Goal: Find specific page/section: Find specific page/section

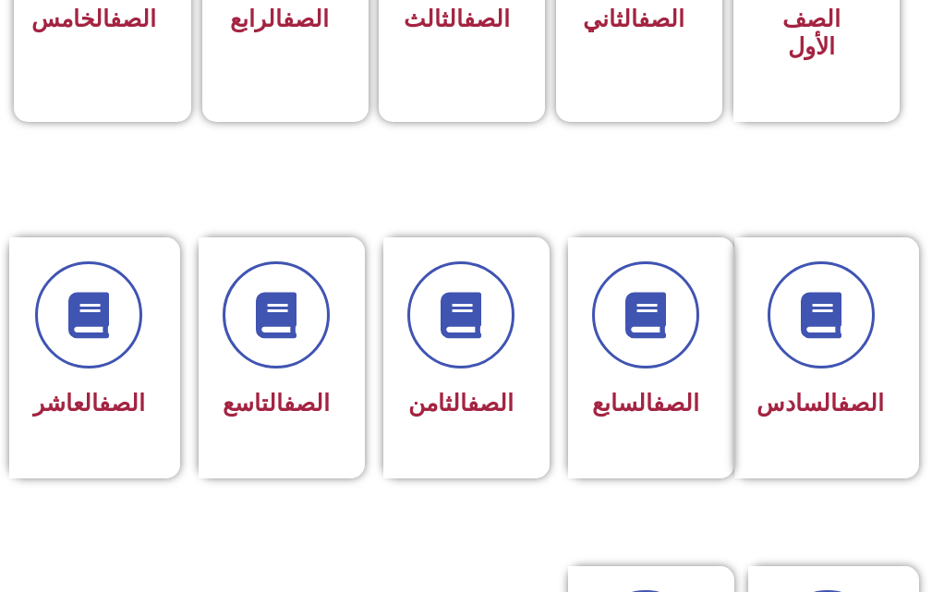
scroll to position [739, 0]
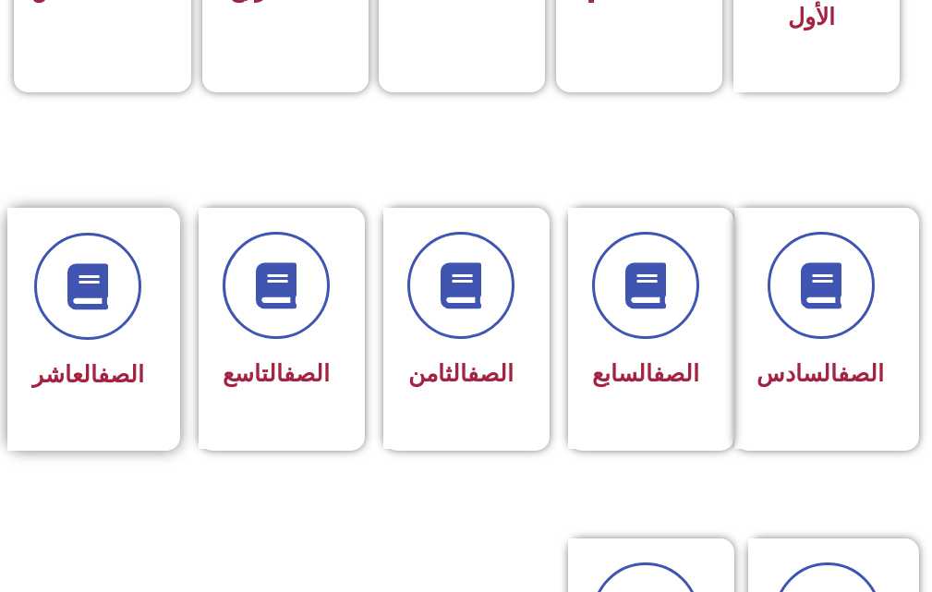
click at [118, 372] on link "الصف" at bounding box center [121, 374] width 46 height 27
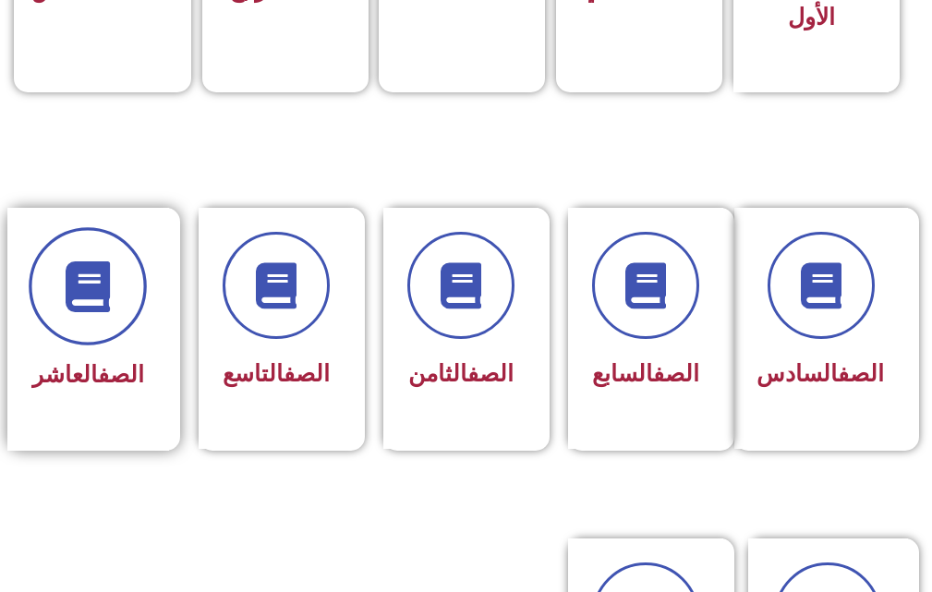
scroll to position [735, 0]
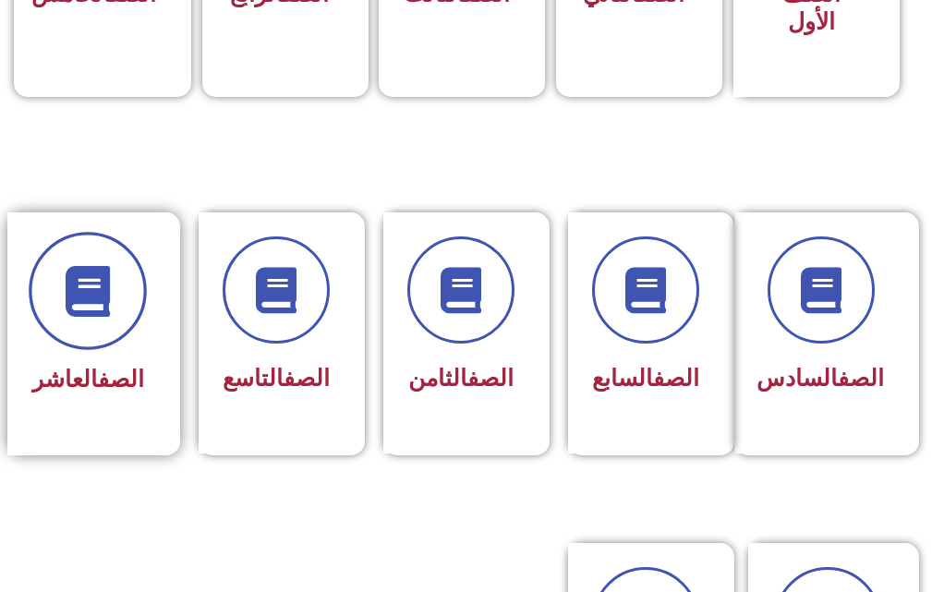
click at [77, 302] on icon at bounding box center [88, 291] width 51 height 51
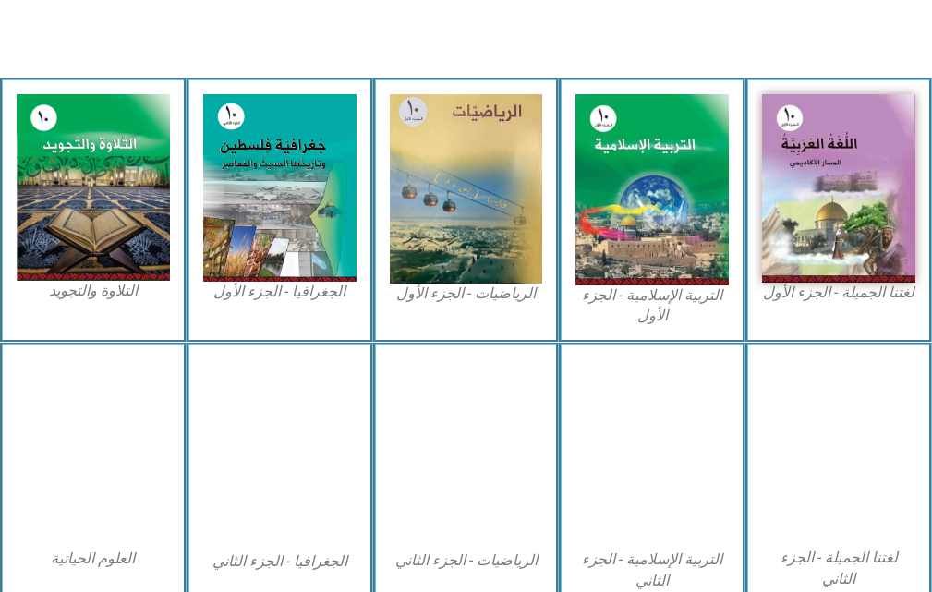
scroll to position [555, 0]
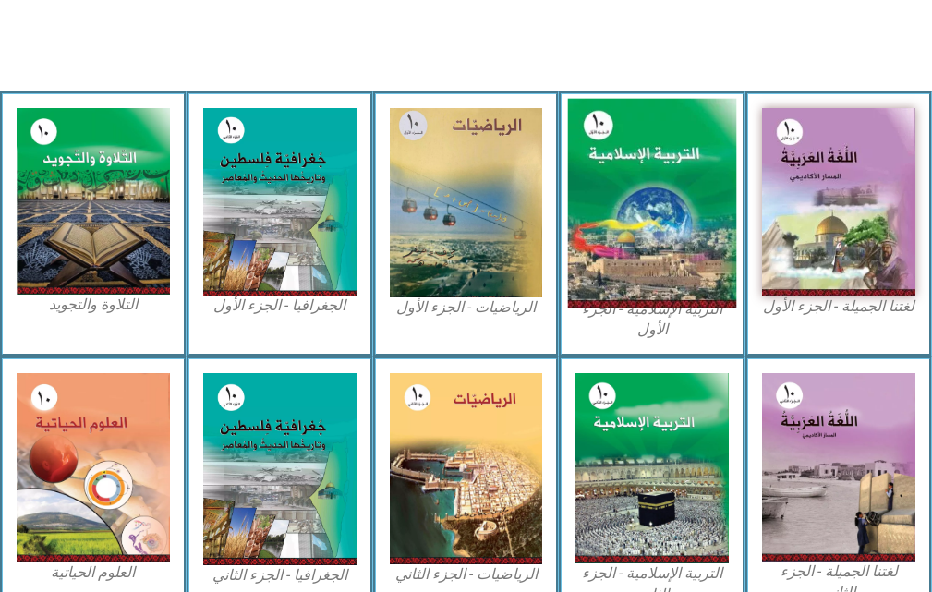
click at [667, 180] on img at bounding box center [652, 204] width 168 height 210
click at [650, 187] on img at bounding box center [652, 204] width 168 height 210
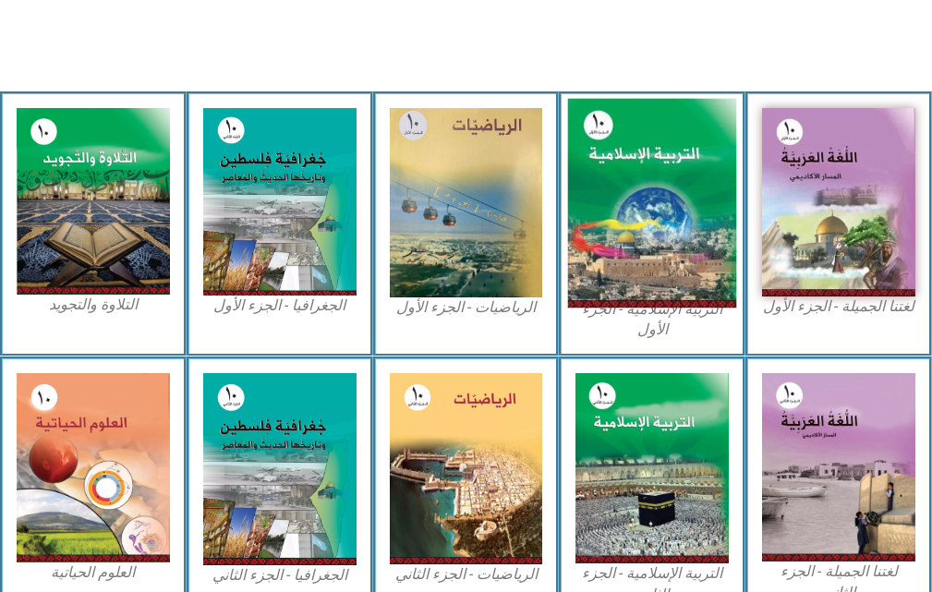
click at [650, 187] on img at bounding box center [652, 204] width 168 height 210
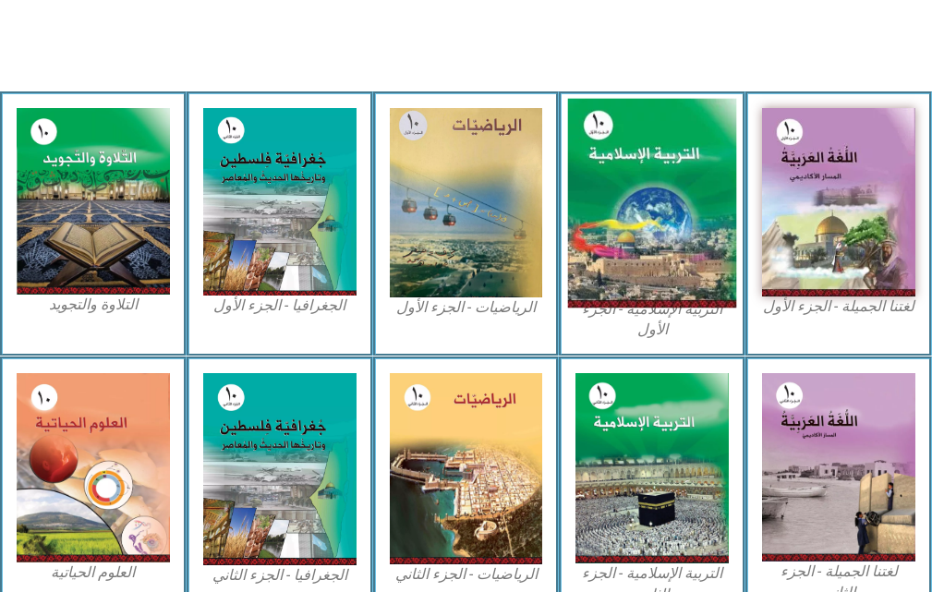
click at [650, 187] on img at bounding box center [652, 204] width 168 height 210
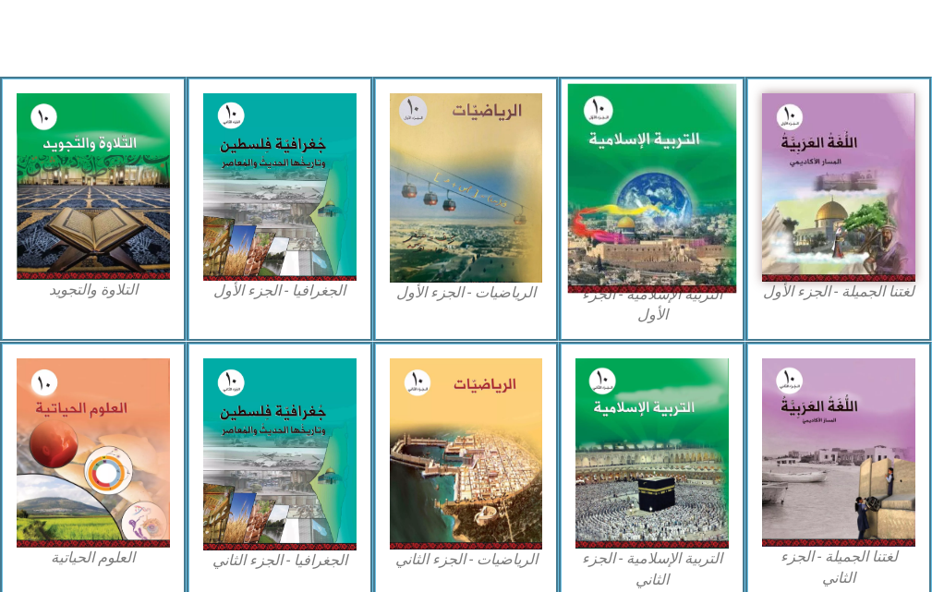
scroll to position [537, 0]
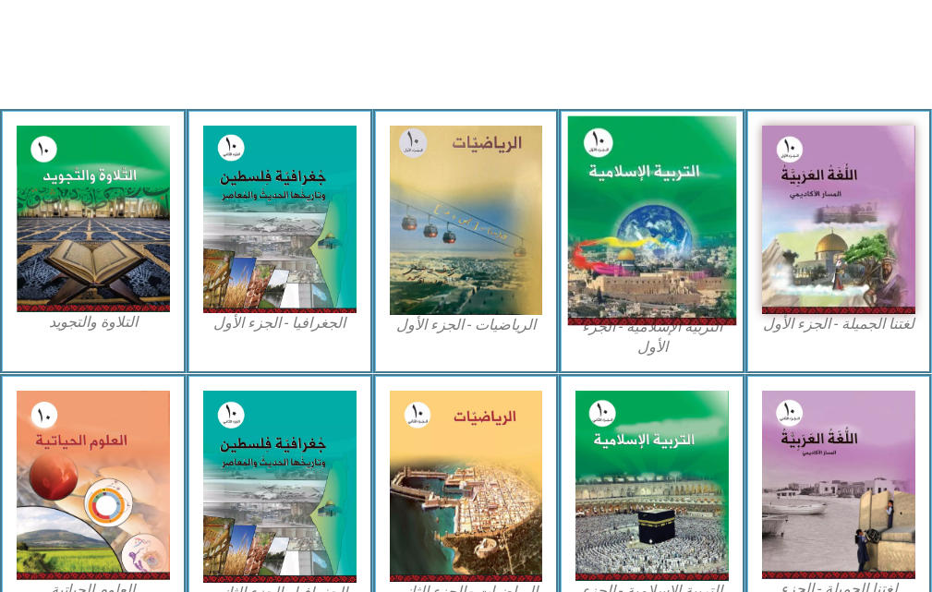
click at [650, 187] on img at bounding box center [652, 221] width 168 height 210
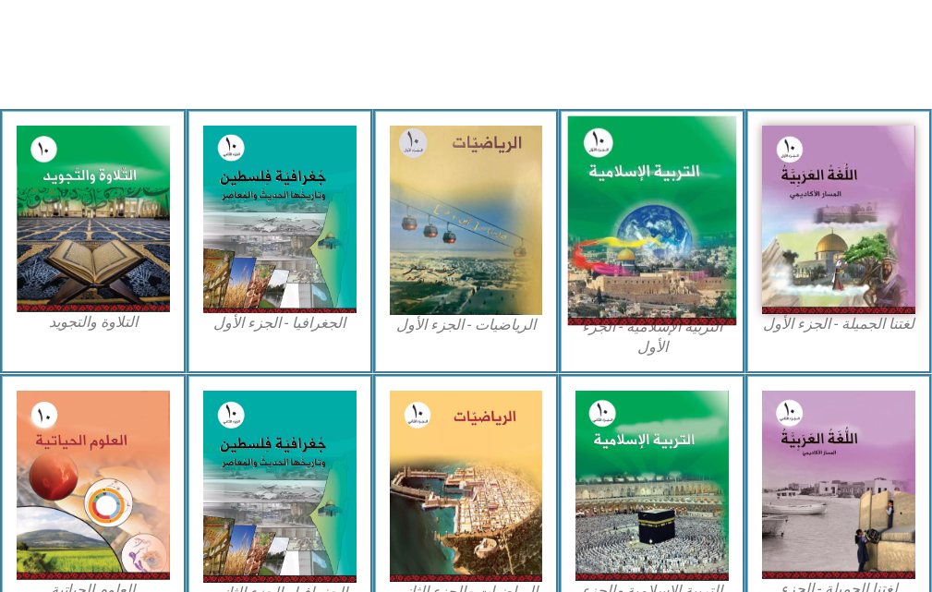
click at [650, 187] on img at bounding box center [652, 221] width 168 height 210
click at [676, 210] on img at bounding box center [652, 221] width 168 height 210
click at [658, 219] on img at bounding box center [652, 221] width 168 height 210
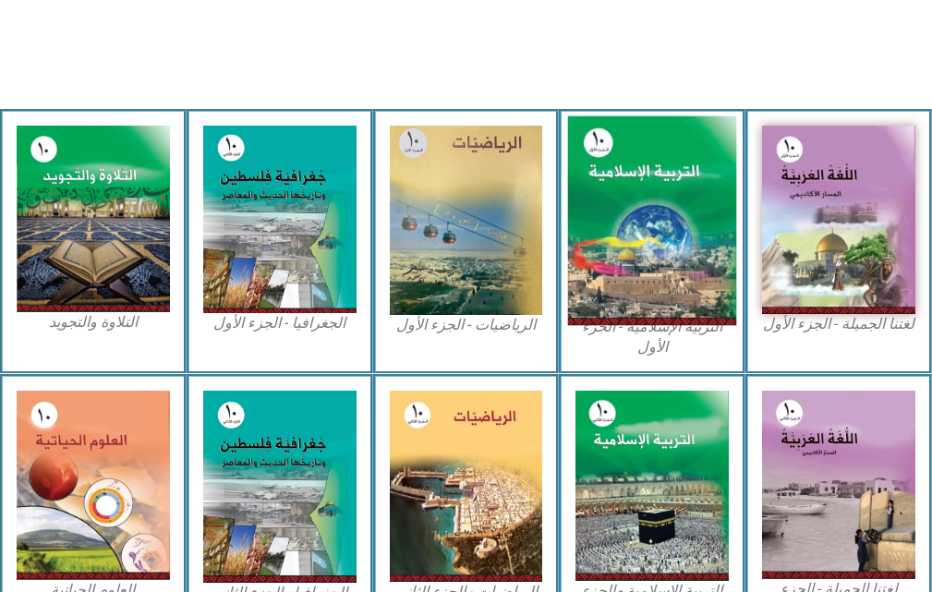
click at [658, 219] on img at bounding box center [652, 221] width 168 height 210
click at [642, 295] on img at bounding box center [652, 221] width 168 height 210
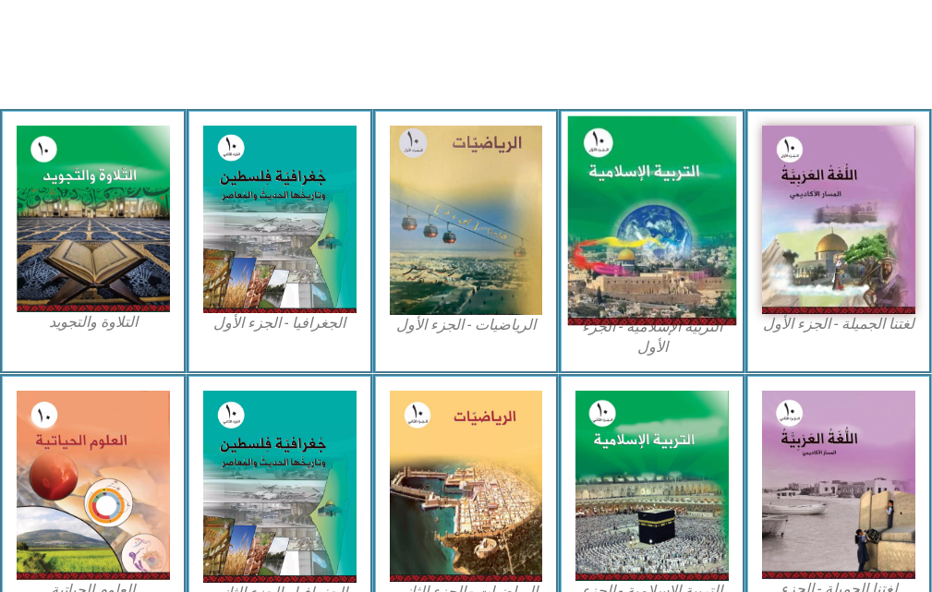
click at [642, 295] on img at bounding box center [652, 221] width 168 height 210
click at [607, 299] on img at bounding box center [652, 221] width 168 height 210
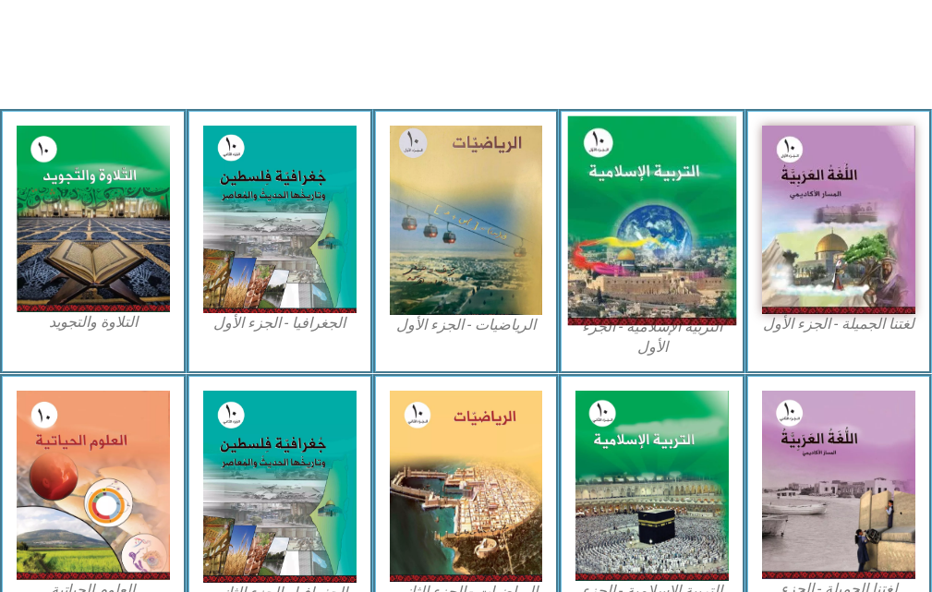
click at [614, 296] on img at bounding box center [652, 221] width 168 height 210
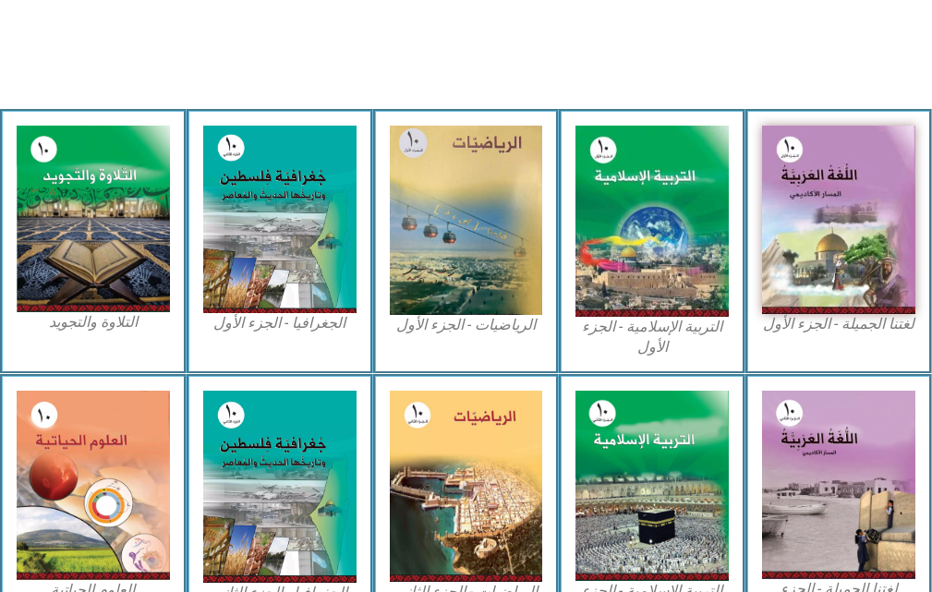
click at [648, 344] on figcaption "التربية الإسلامية - الجزء الأول" at bounding box center [652, 338] width 153 height 42
click at [650, 343] on figcaption "التربية الإسلامية - الجزء الأول" at bounding box center [652, 338] width 153 height 42
click at [640, 330] on figcaption "التربية الإسلامية - الجزء الأول" at bounding box center [652, 338] width 153 height 42
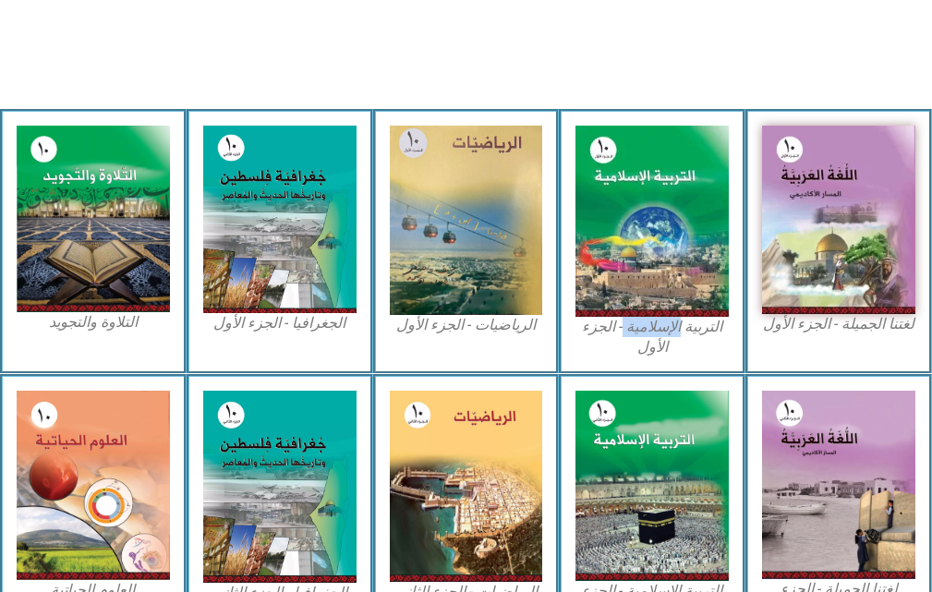
click at [640, 330] on figcaption "التربية الإسلامية - الجزء الأول" at bounding box center [652, 338] width 153 height 42
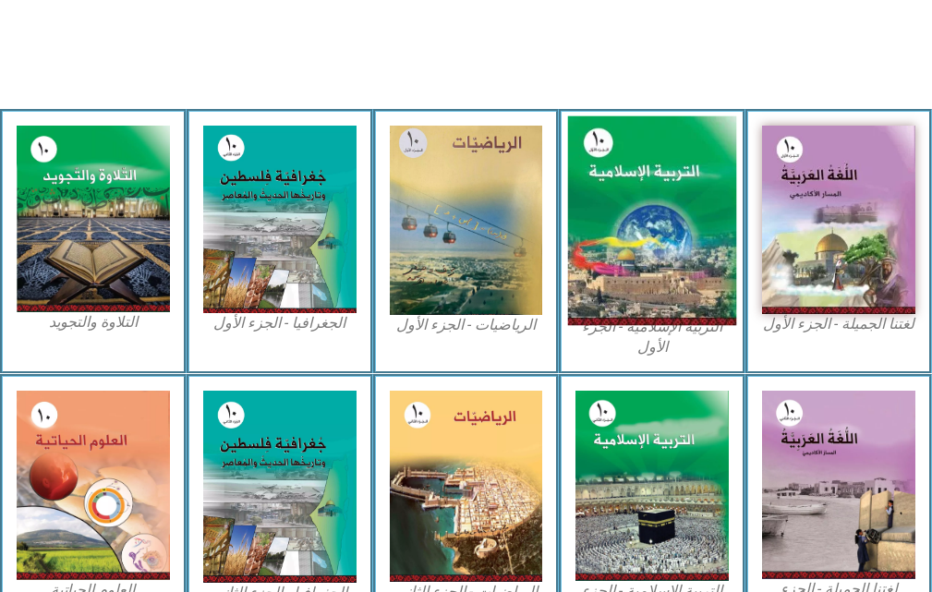
click at [661, 173] on img at bounding box center [652, 221] width 168 height 210
drag, startPoint x: 661, startPoint y: 173, endPoint x: 609, endPoint y: 159, distance: 53.6
click at [609, 159] on img at bounding box center [652, 221] width 168 height 210
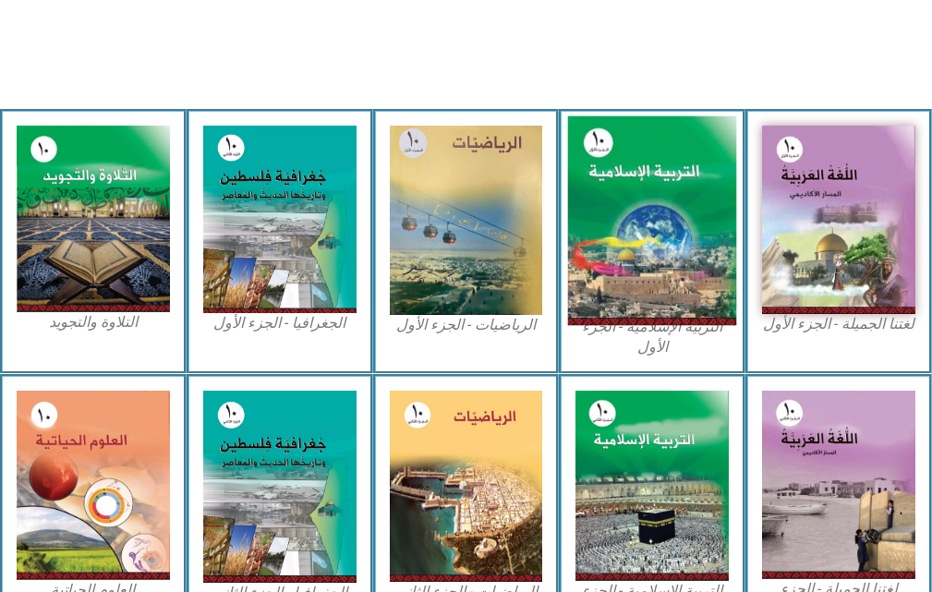
click at [609, 159] on img at bounding box center [652, 221] width 168 height 210
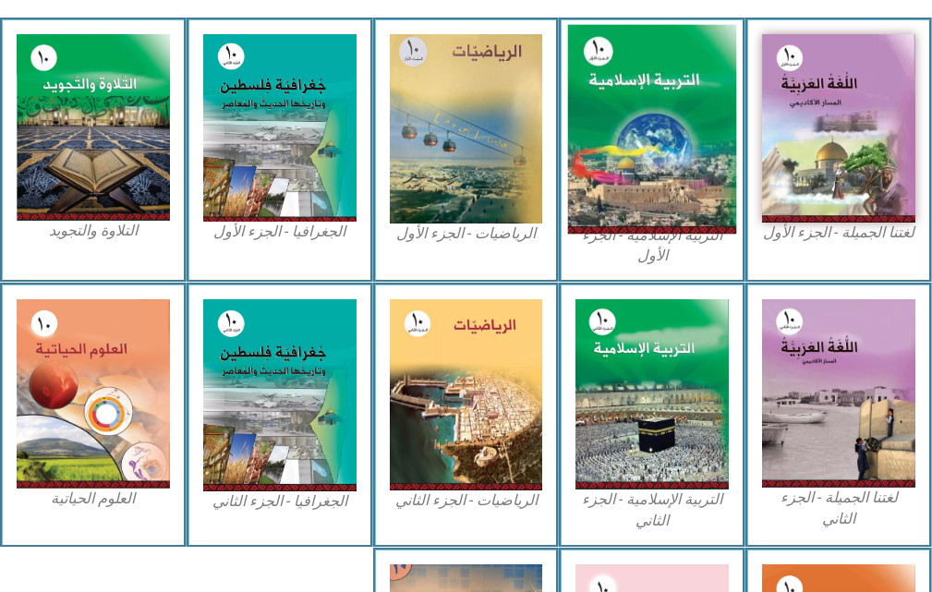
scroll to position [629, 0]
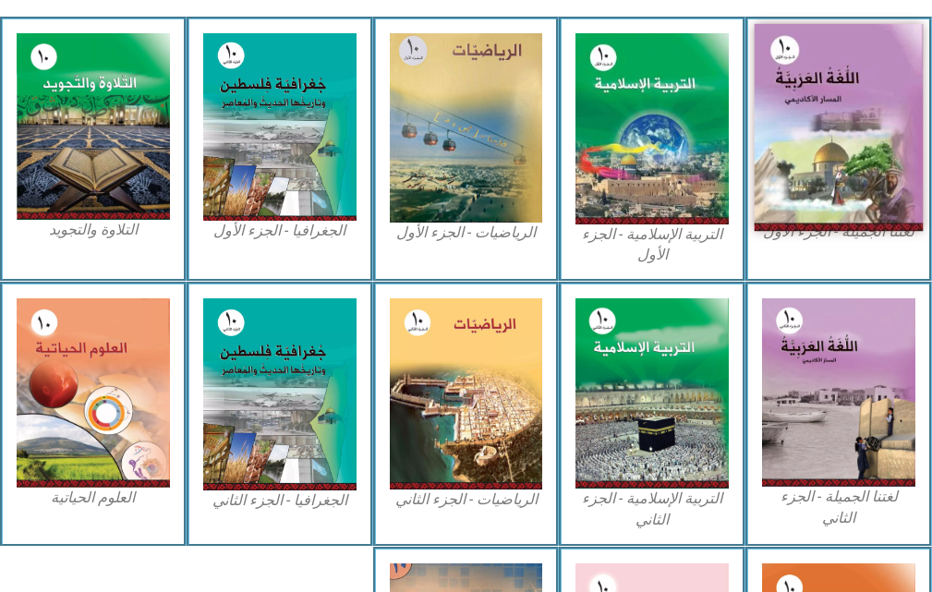
click at [819, 154] on img at bounding box center [839, 127] width 168 height 207
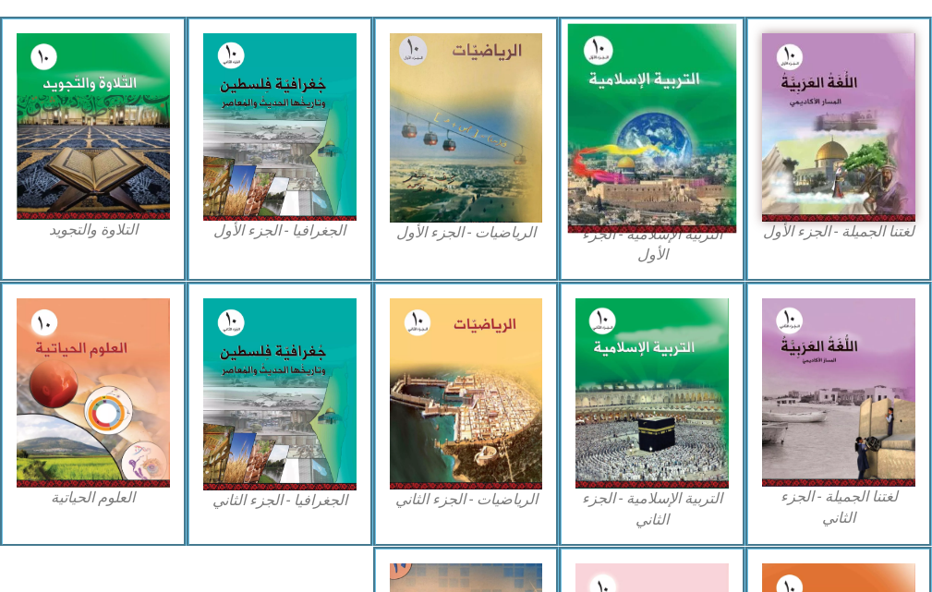
click at [649, 167] on img at bounding box center [652, 129] width 168 height 210
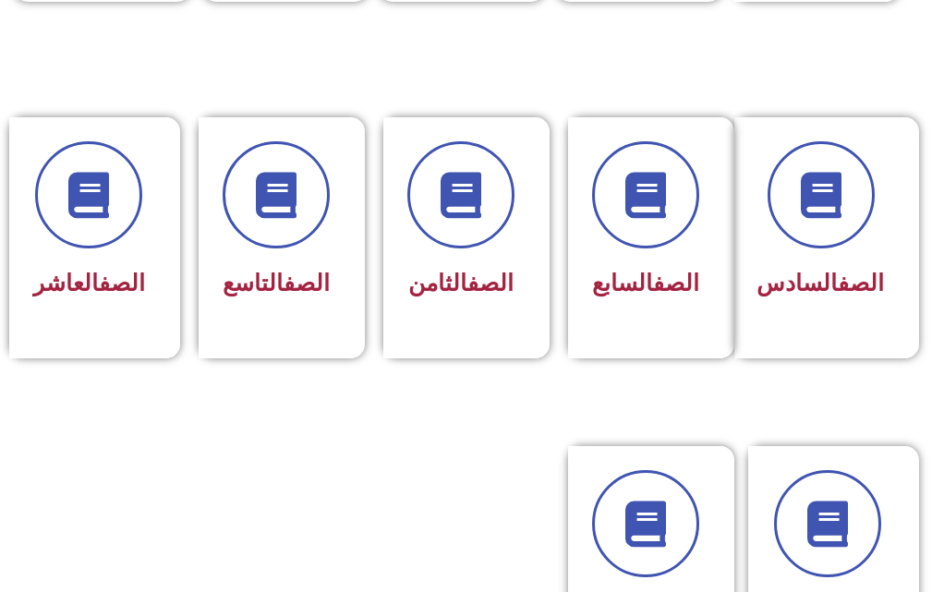
scroll to position [832, 0]
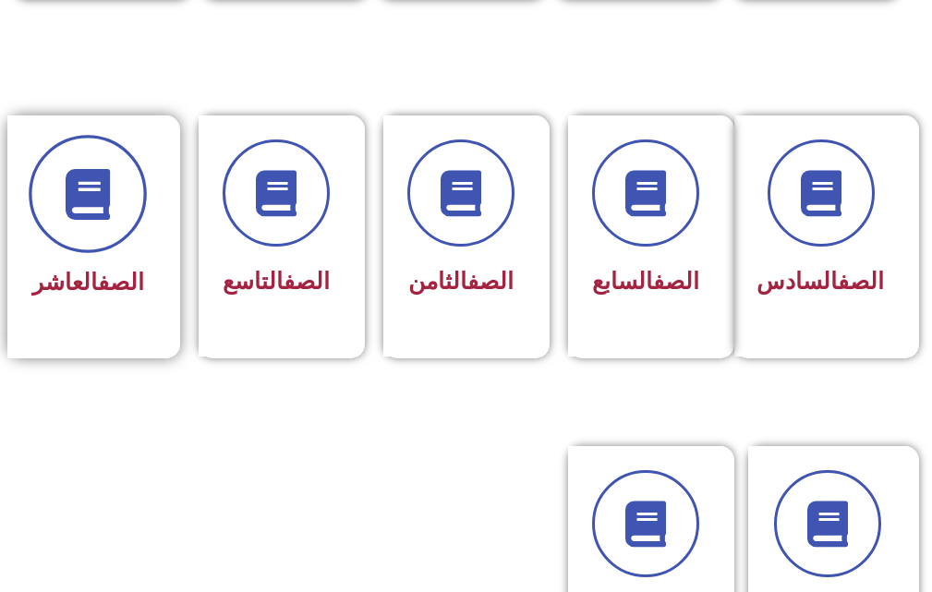
click at [65, 232] on span at bounding box center [88, 195] width 118 height 118
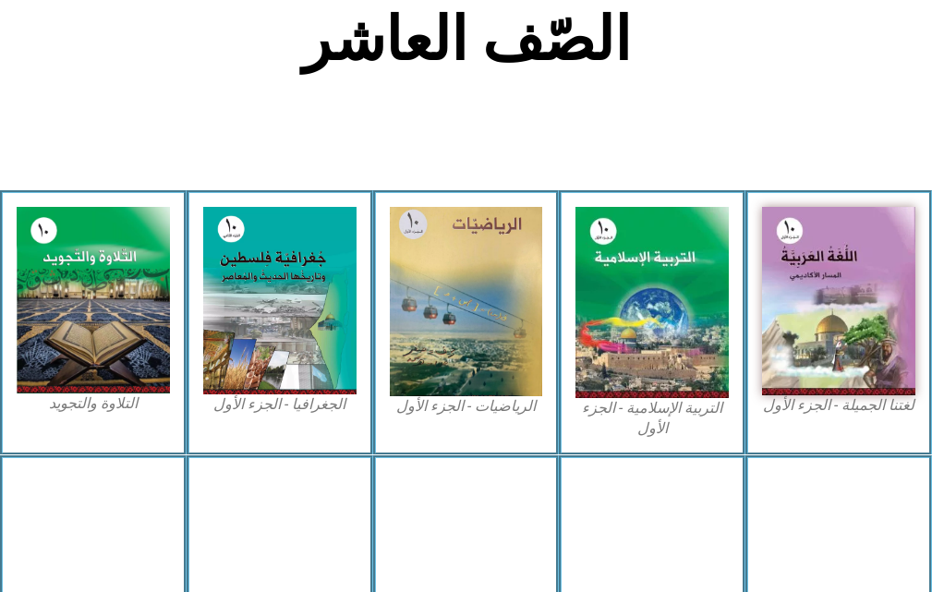
scroll to position [462, 0]
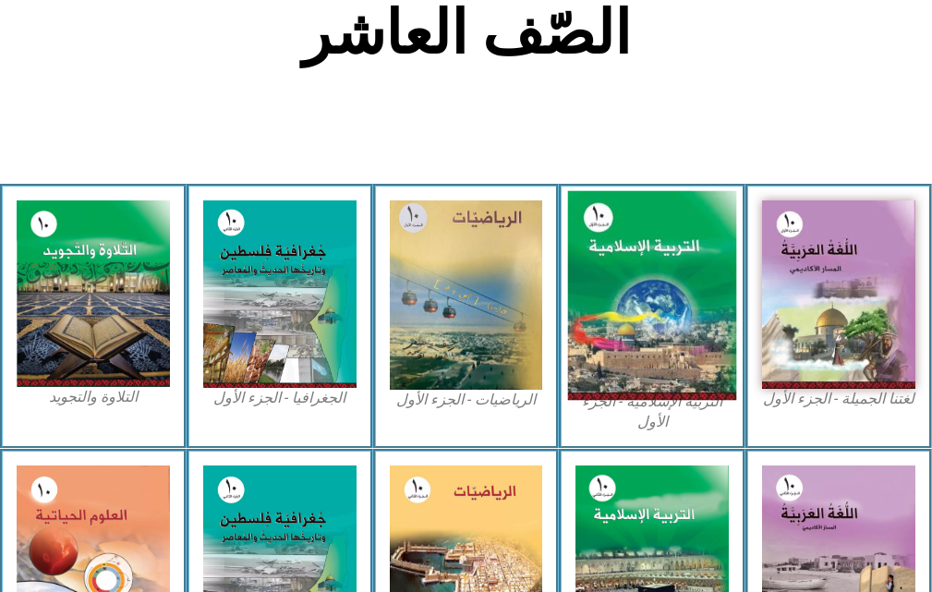
click at [616, 266] on img at bounding box center [652, 296] width 168 height 210
click at [590, 277] on img at bounding box center [652, 296] width 168 height 210
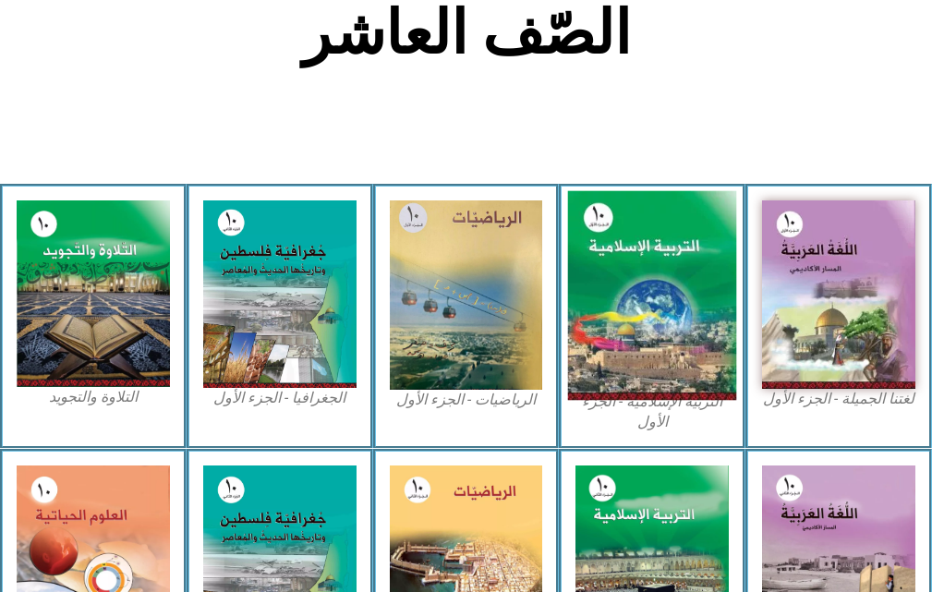
click at [590, 277] on img at bounding box center [652, 296] width 168 height 210
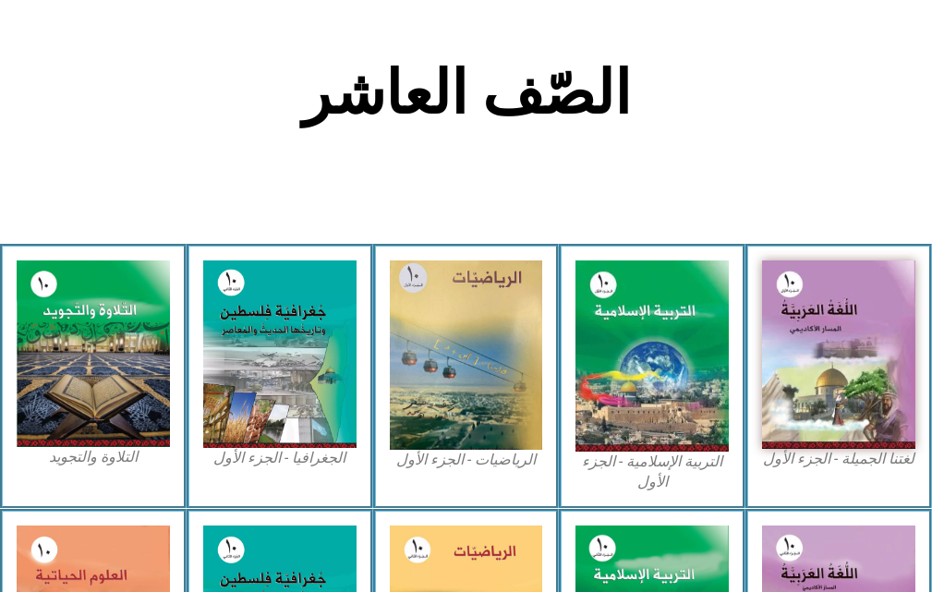
scroll to position [370, 0]
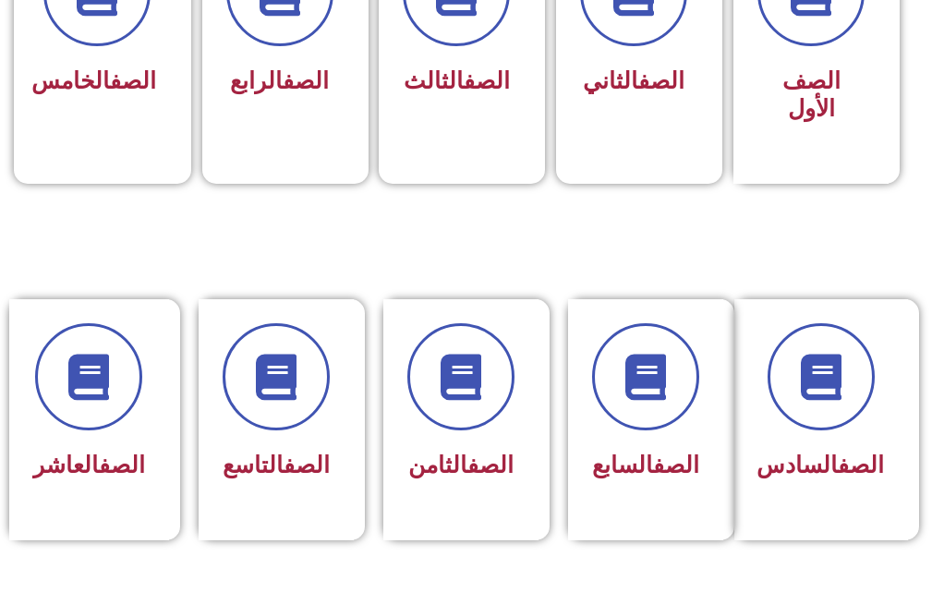
scroll to position [739, 0]
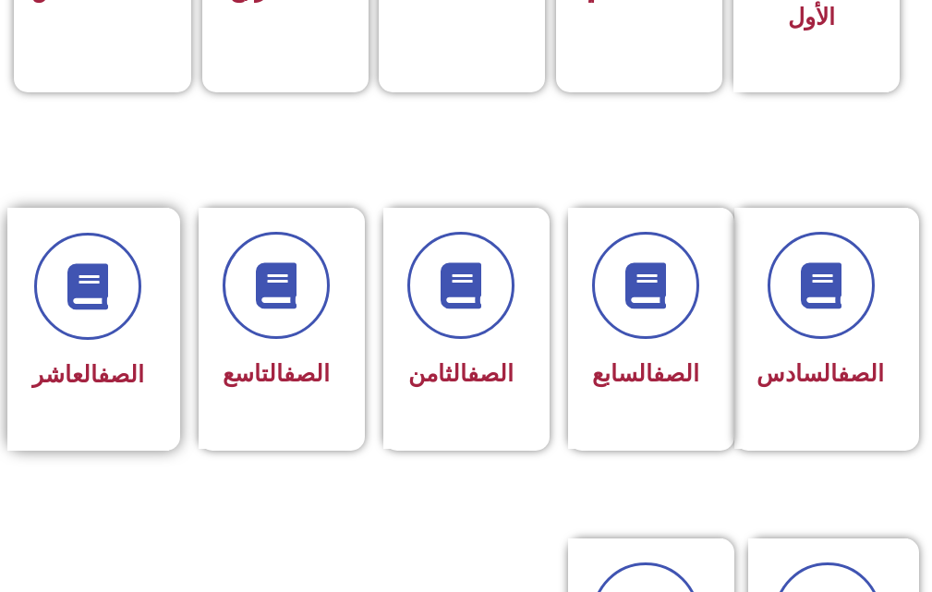
click at [143, 383] on h3 "الصف العاشر" at bounding box center [88, 375] width 112 height 28
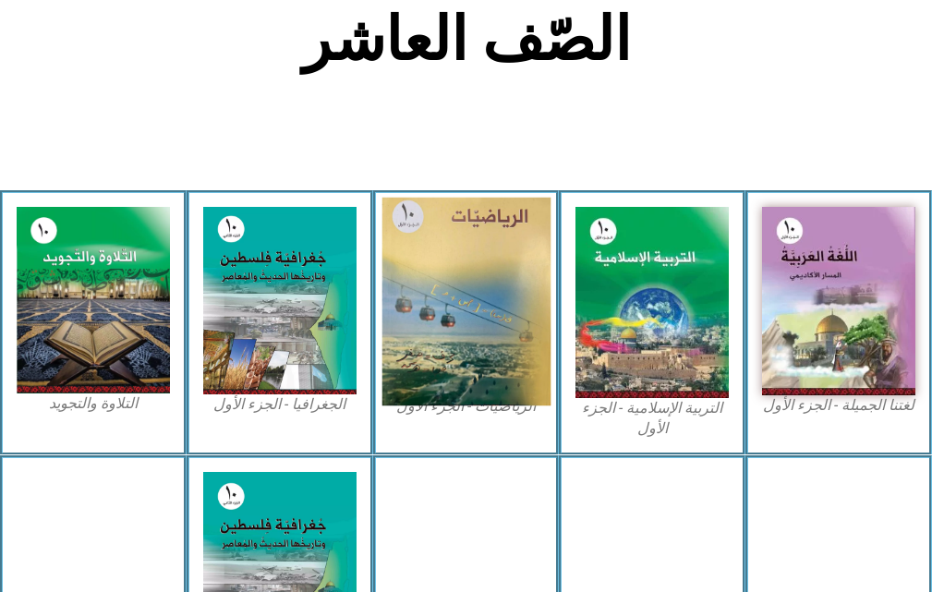
scroll to position [462, 0]
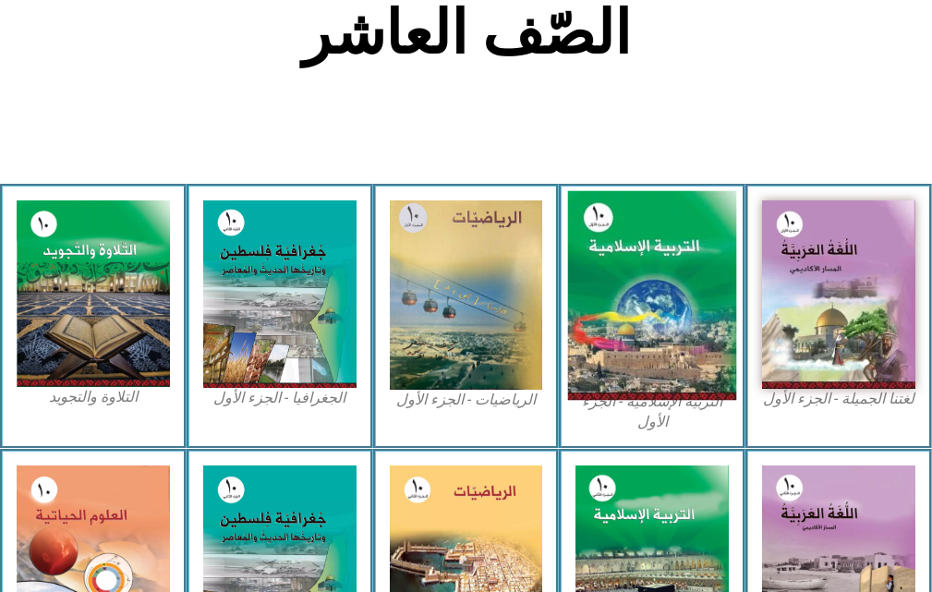
click at [647, 307] on img at bounding box center [652, 296] width 168 height 210
click at [644, 308] on img at bounding box center [652, 296] width 168 height 210
click at [600, 292] on img at bounding box center [652, 296] width 168 height 210
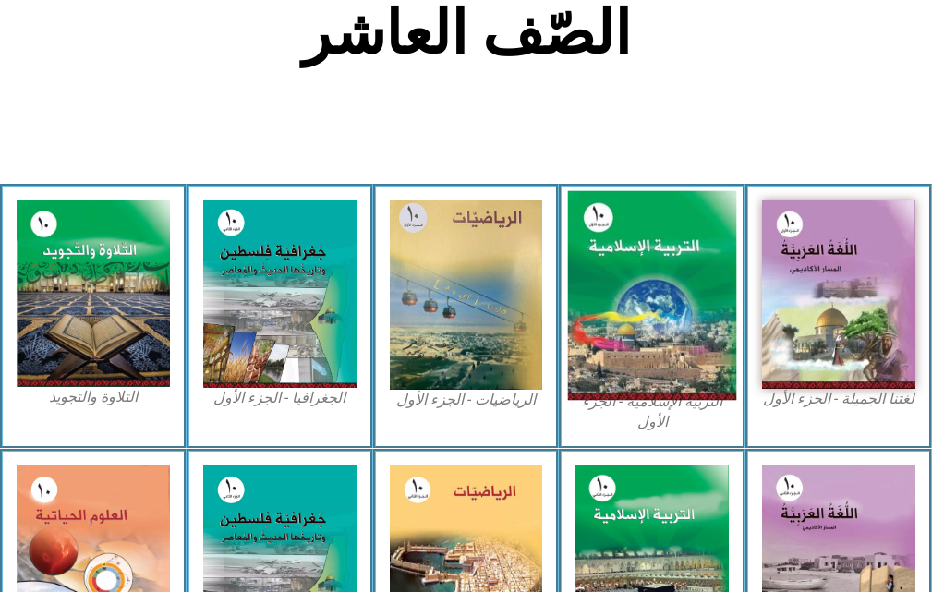
click at [600, 292] on img at bounding box center [652, 296] width 168 height 210
drag, startPoint x: 600, startPoint y: 292, endPoint x: 689, endPoint y: 353, distance: 107.7
click at [689, 353] on img at bounding box center [652, 296] width 168 height 210
drag, startPoint x: 689, startPoint y: 353, endPoint x: 679, endPoint y: 358, distance: 10.3
click at [683, 355] on img at bounding box center [652, 296] width 168 height 210
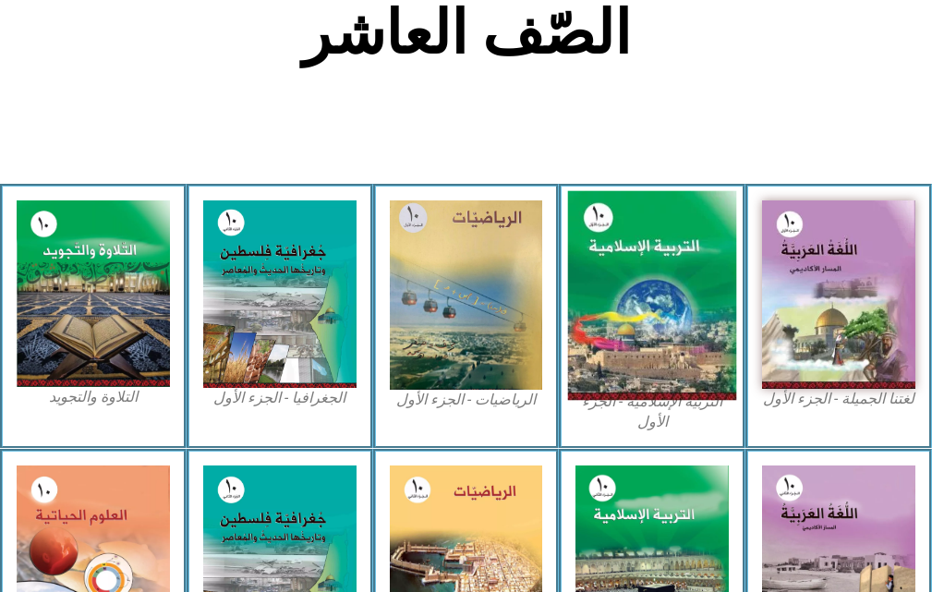
click at [656, 390] on img at bounding box center [652, 296] width 168 height 210
click at [664, 387] on img at bounding box center [652, 296] width 168 height 210
click at [649, 393] on img at bounding box center [652, 296] width 168 height 210
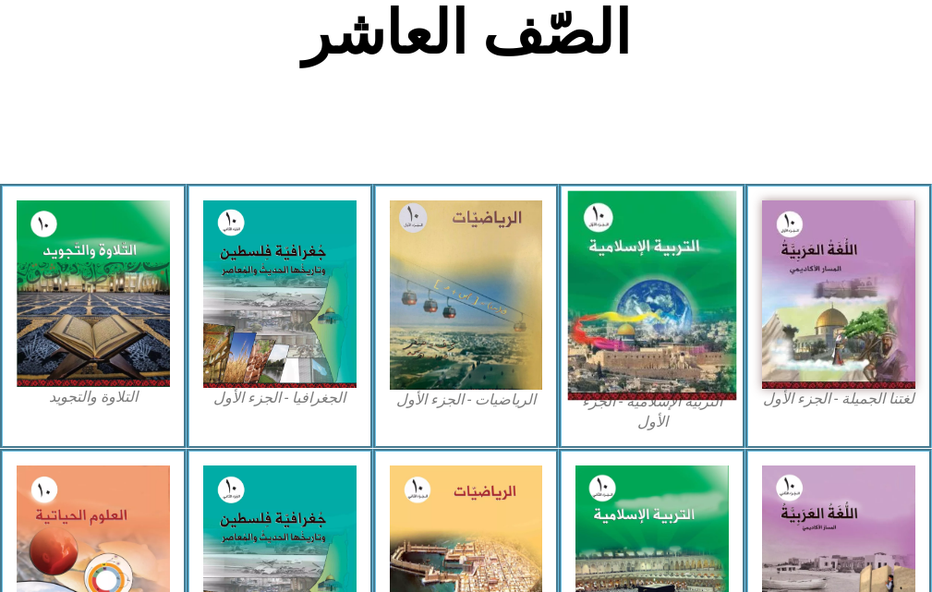
click at [616, 277] on img at bounding box center [652, 296] width 168 height 210
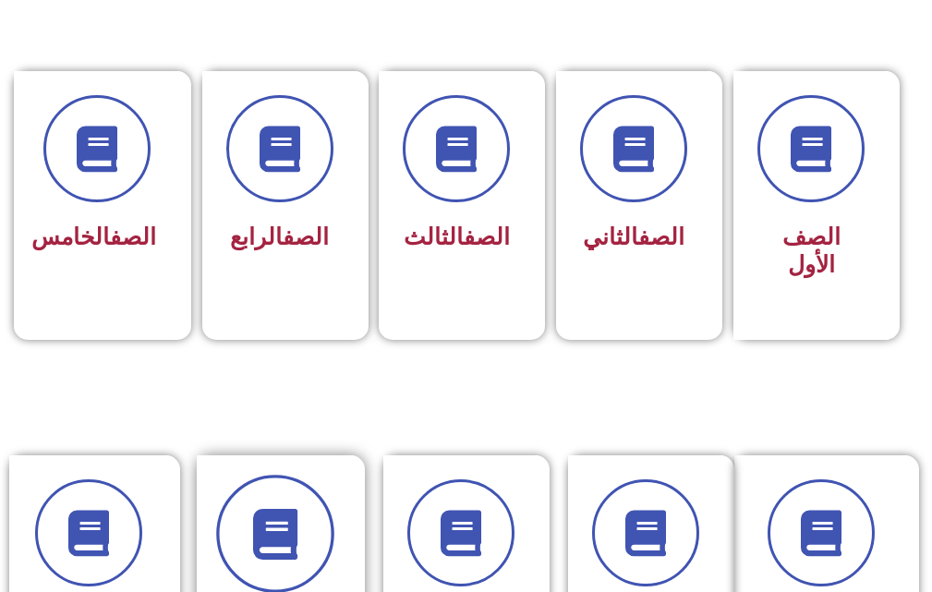
scroll to position [647, 0]
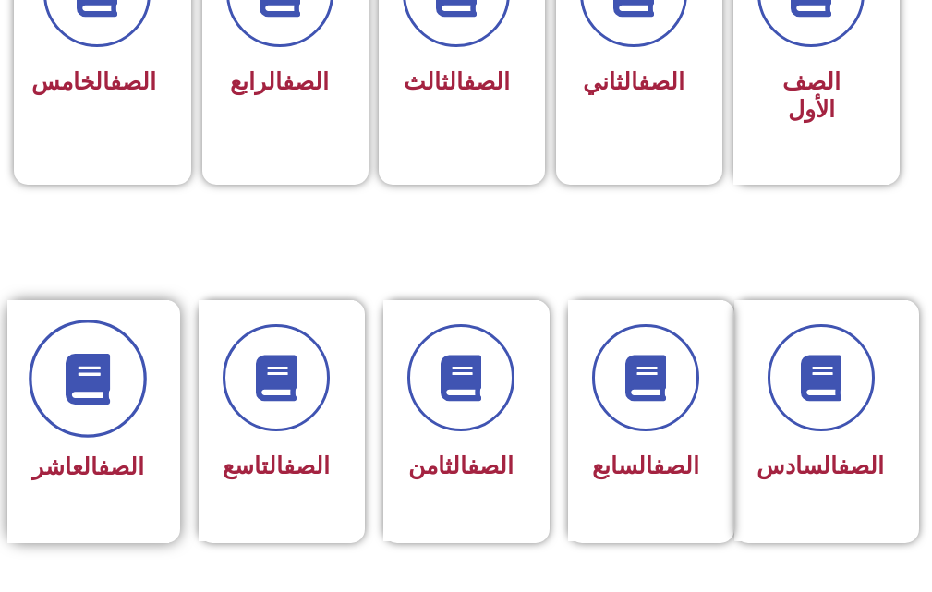
click at [114, 433] on span at bounding box center [88, 380] width 118 height 118
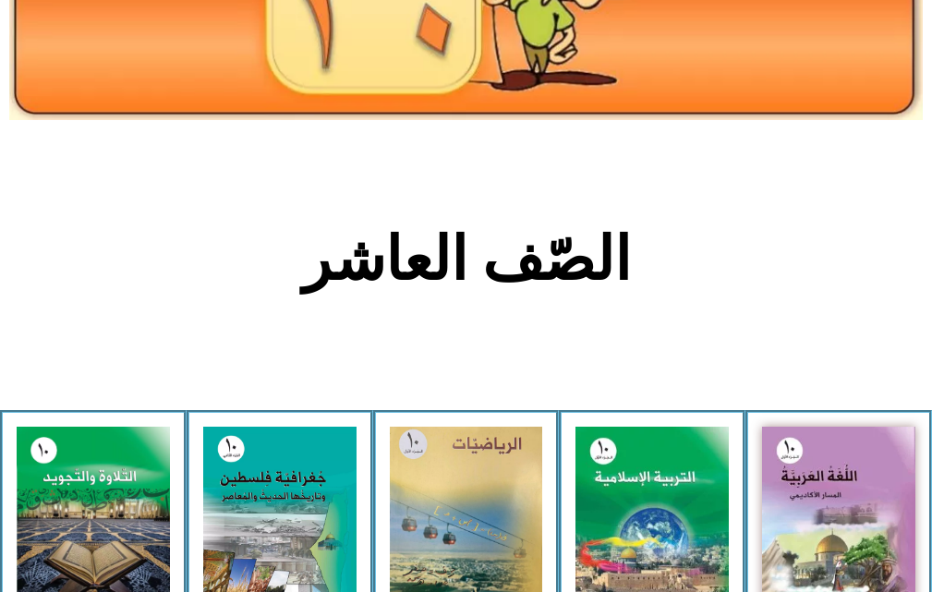
scroll to position [277, 0]
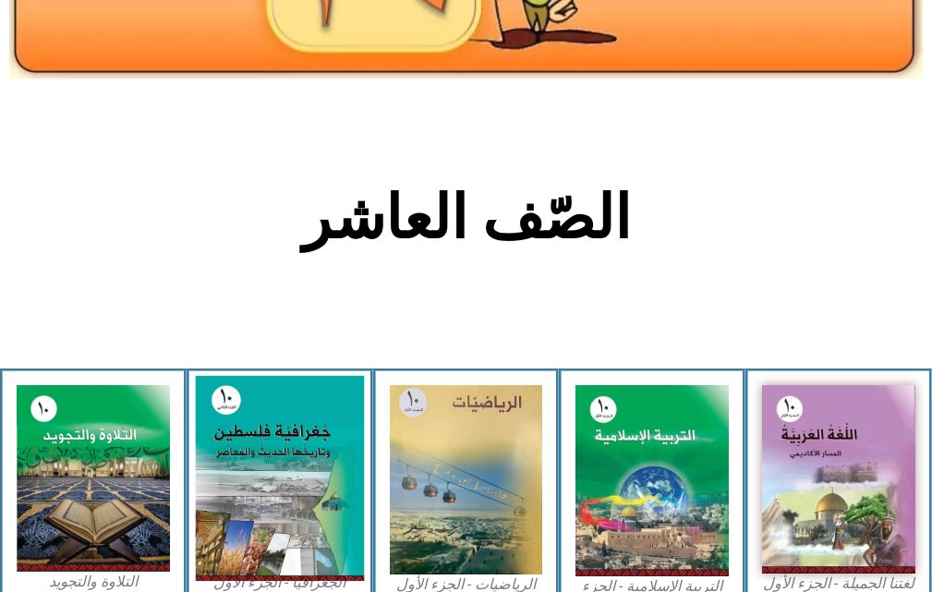
click at [290, 426] on img at bounding box center [280, 479] width 168 height 206
click at [315, 410] on img at bounding box center [280, 479] width 168 height 206
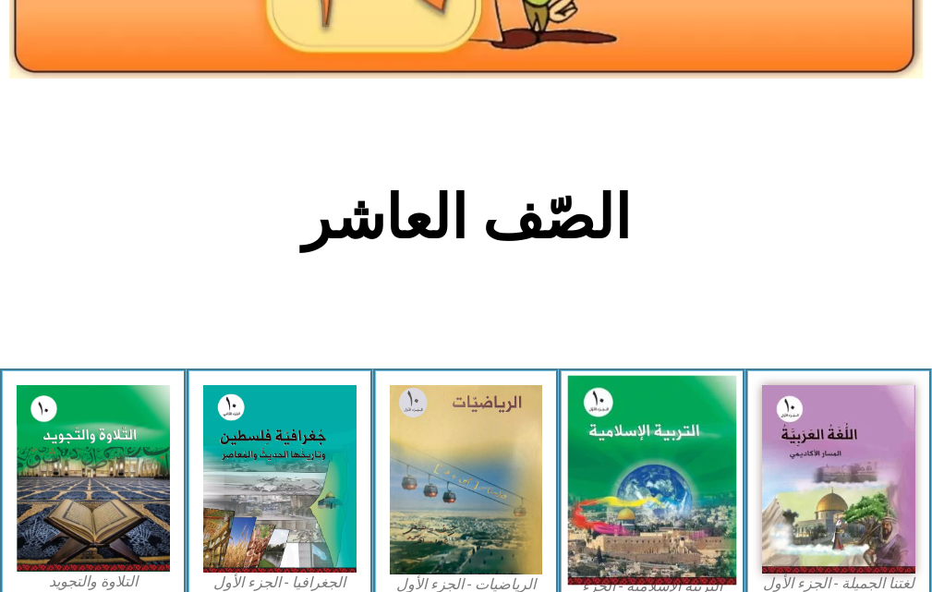
click at [614, 426] on img at bounding box center [652, 481] width 168 height 210
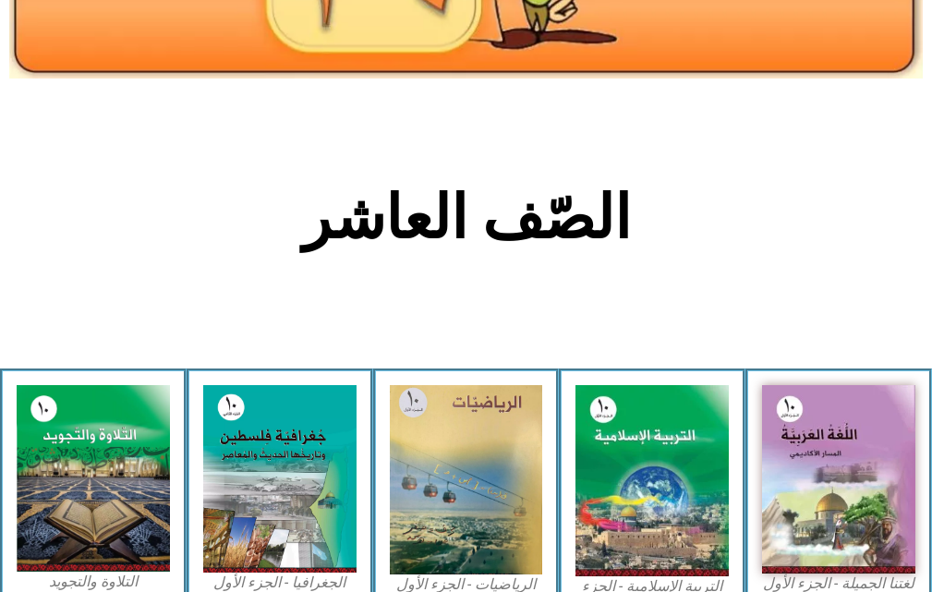
scroll to position [339, 0]
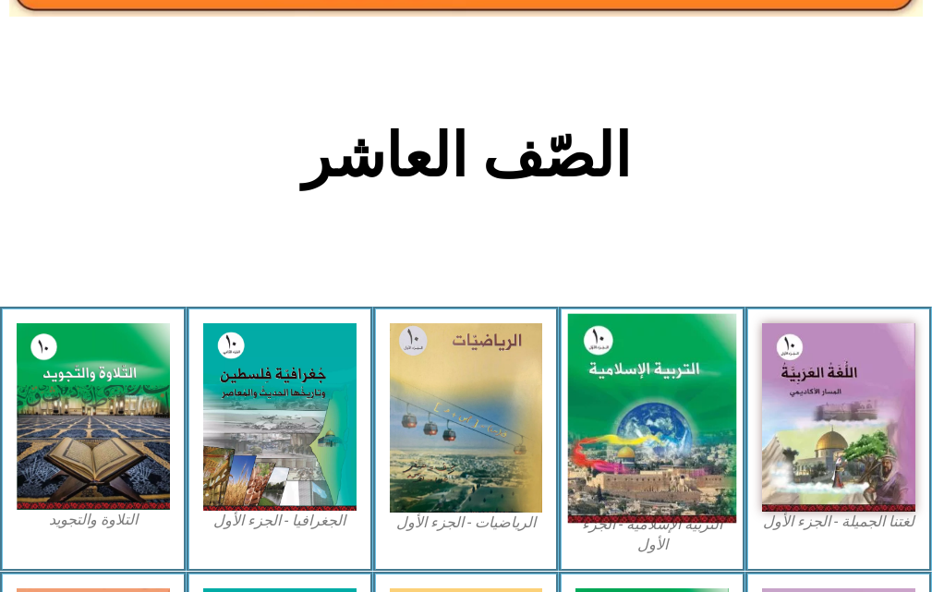
click at [704, 389] on img at bounding box center [652, 419] width 168 height 210
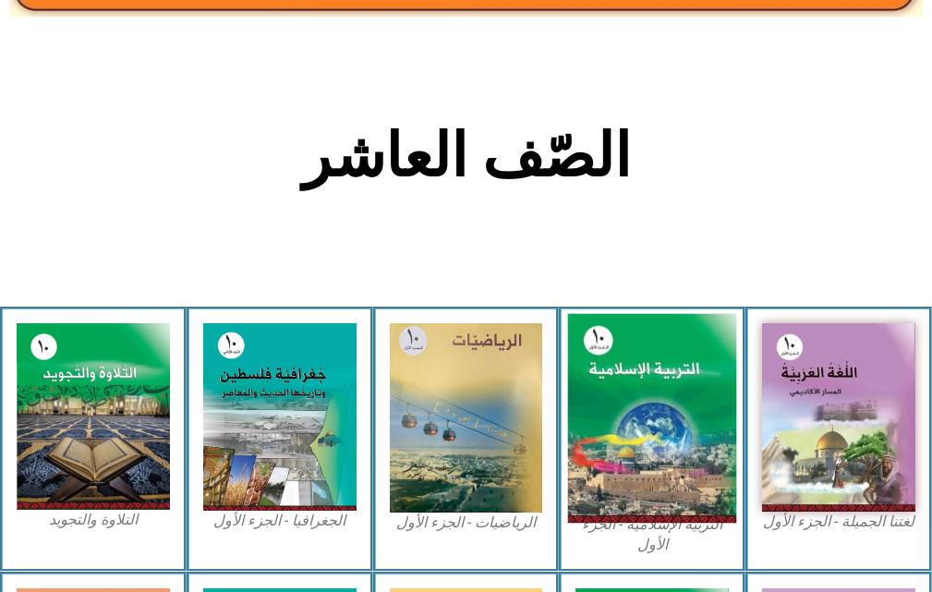
click at [704, 389] on img at bounding box center [652, 419] width 168 height 210
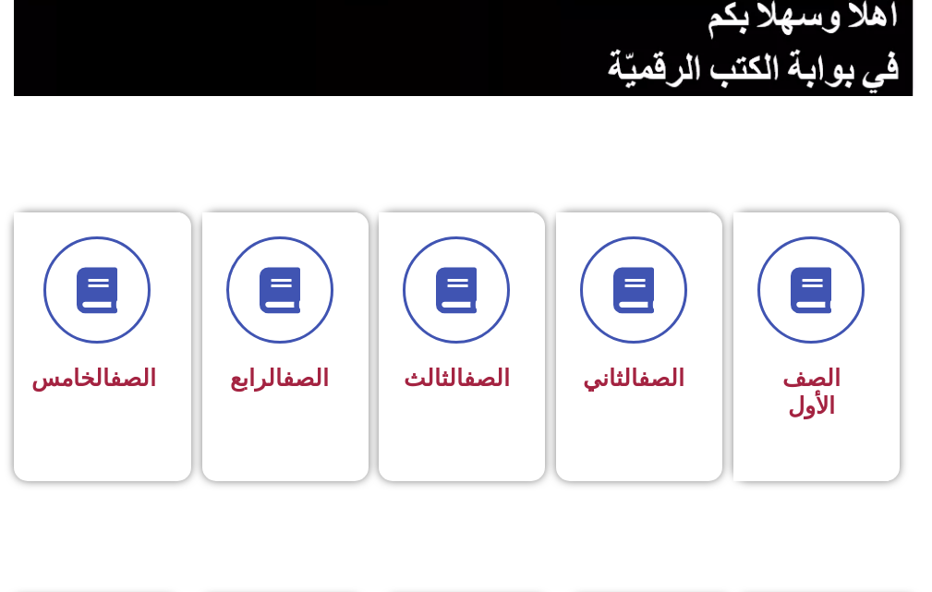
scroll to position [462, 0]
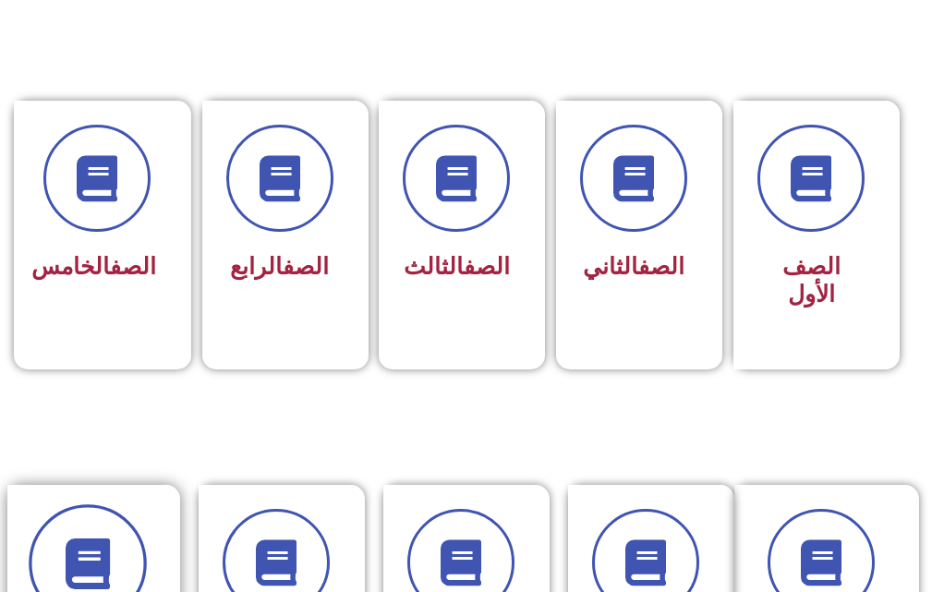
click at [117, 523] on span at bounding box center [88, 565] width 118 height 118
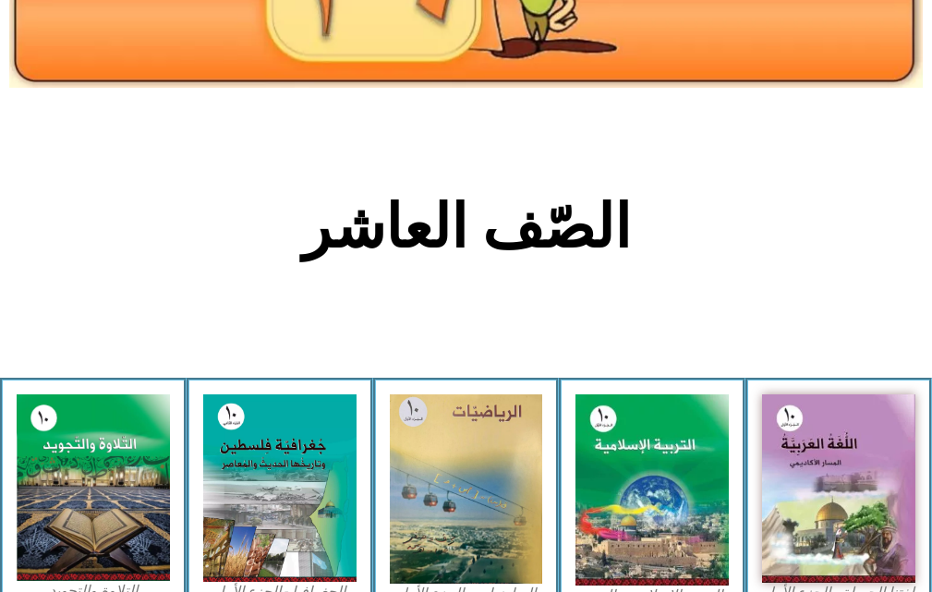
scroll to position [277, 0]
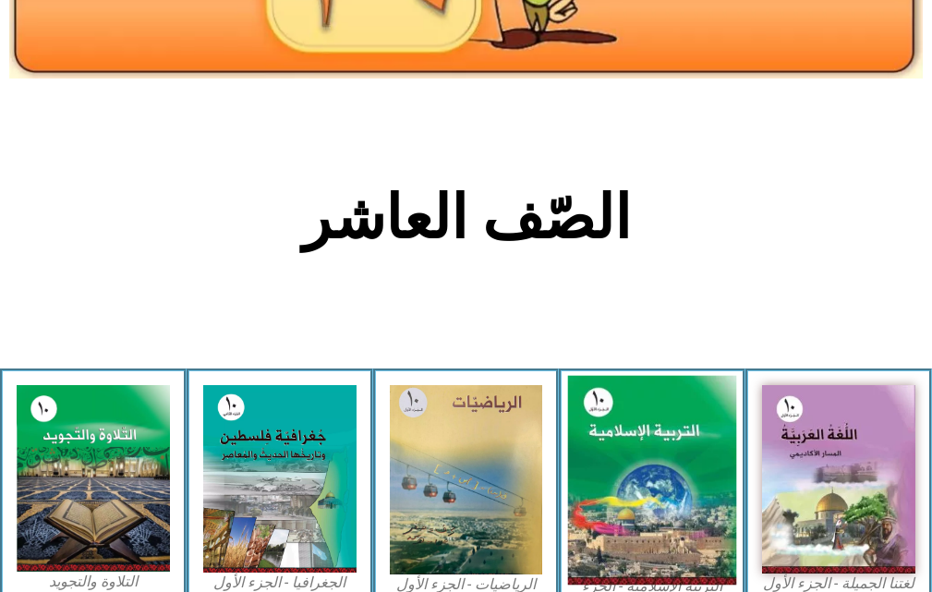
click at [689, 456] on img at bounding box center [652, 481] width 168 height 210
click at [689, 446] on img at bounding box center [652, 481] width 168 height 210
